Goal: Information Seeking & Learning: Learn about a topic

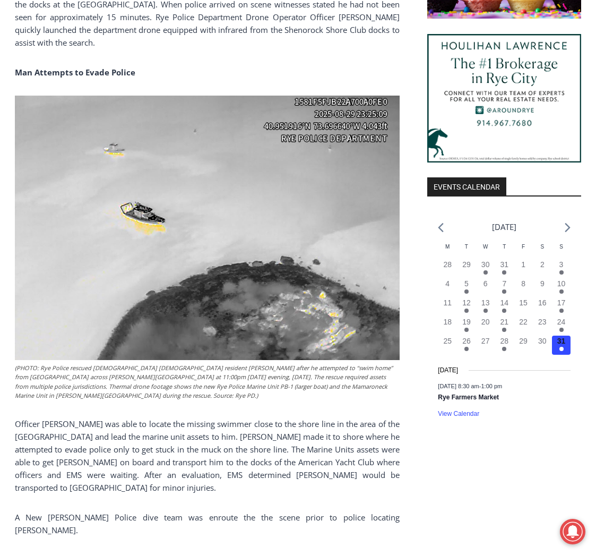
scroll to position [1062, 0]
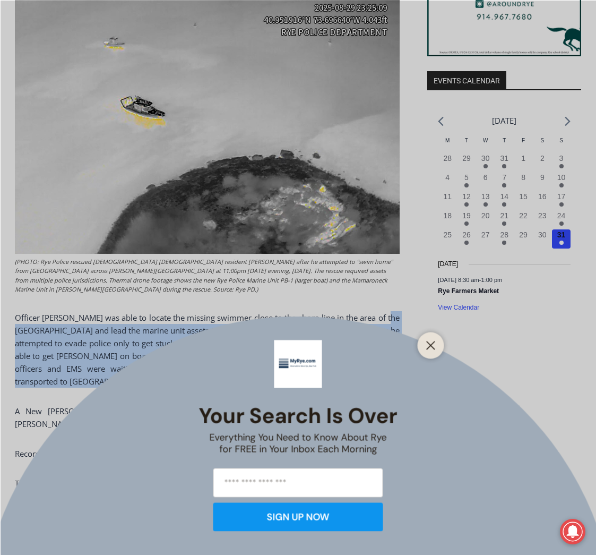
drag, startPoint x: 167, startPoint y: 383, endPoint x: 16, endPoint y: 320, distance: 164.2
click at [16, 320] on body "Skip to content 72.73 F Rye [DATE] Advertise Submit a Story or Event Listing Ti…" at bounding box center [298, 476] width 596 height 2796
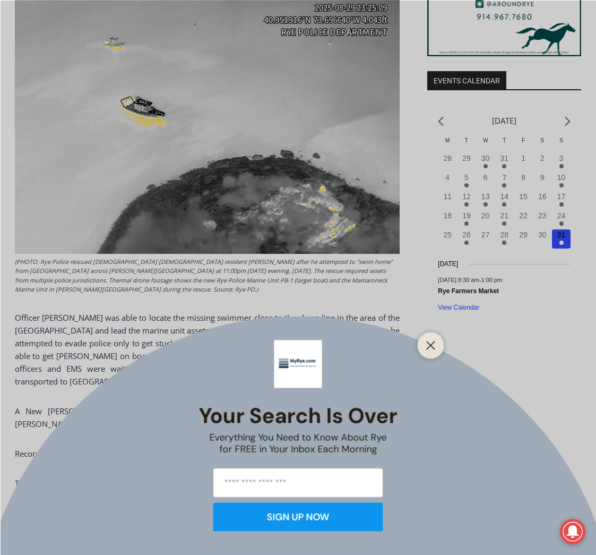
click at [21, 328] on div "Your Search is Over Everything You Need to Know About Rye for FREE in Your Inbo…" at bounding box center [298, 277] width 596 height 555
click at [430, 350] on button "Close" at bounding box center [431, 345] width 15 height 15
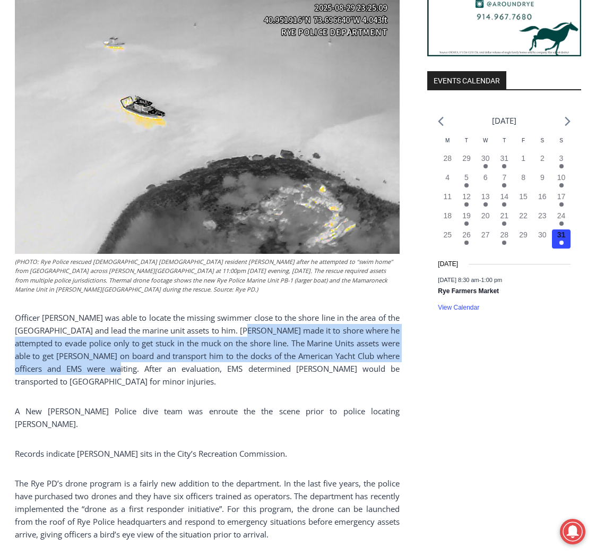
drag, startPoint x: 266, startPoint y: 333, endPoint x: 109, endPoint y: 367, distance: 160.8
click at [109, 367] on p "Officer [PERSON_NAME] was able to locate the missing swimmer close to the shore…" at bounding box center [207, 349] width 385 height 76
copy p "[PERSON_NAME] made it to shore where he attempted to evade police only to get s…"
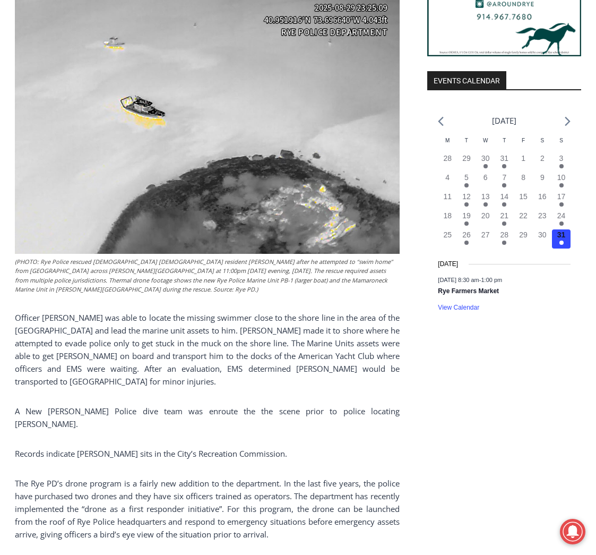
click at [195, 494] on p "The Rye PD’s drone program is a fairly new addition to the department. In the l…" at bounding box center [207, 509] width 385 height 64
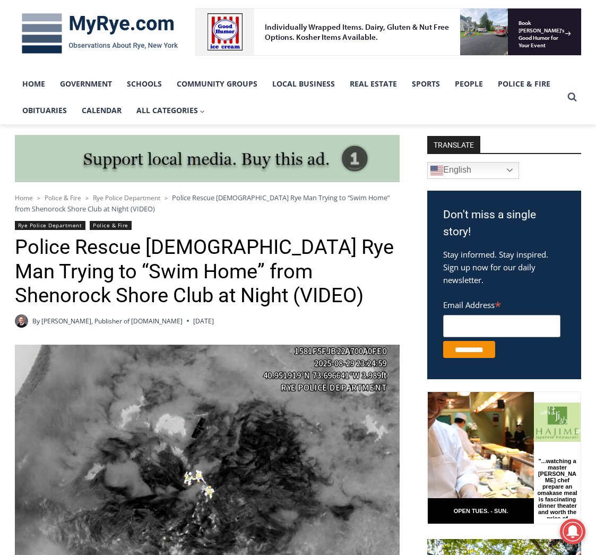
scroll to position [0, 0]
